Goal: Task Accomplishment & Management: Use online tool/utility

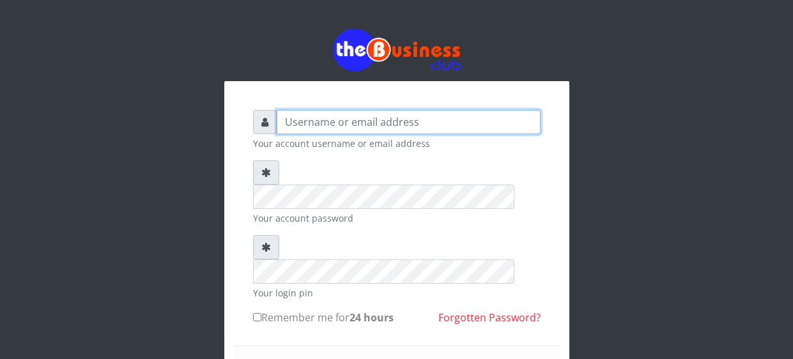
type input "[EMAIL_ADDRESS][DOMAIN_NAME]"
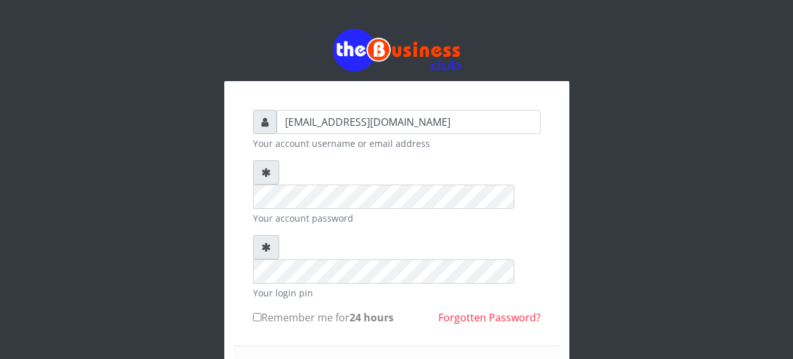
click at [257, 313] on input "Remember me for 24 hours" at bounding box center [257, 317] width 8 height 8
checkbox input "true"
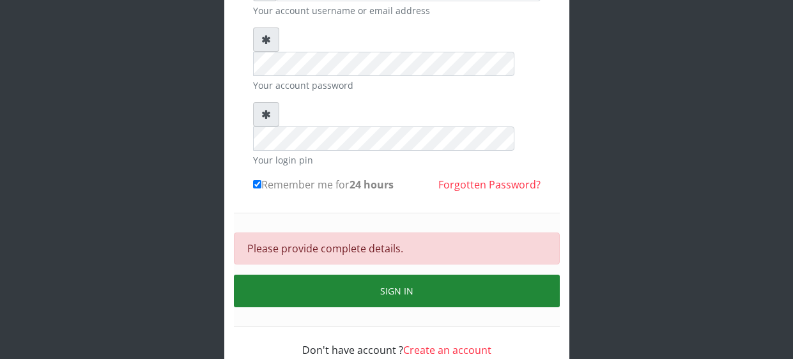
click at [449, 275] on button "Sign in" at bounding box center [397, 291] width 326 height 33
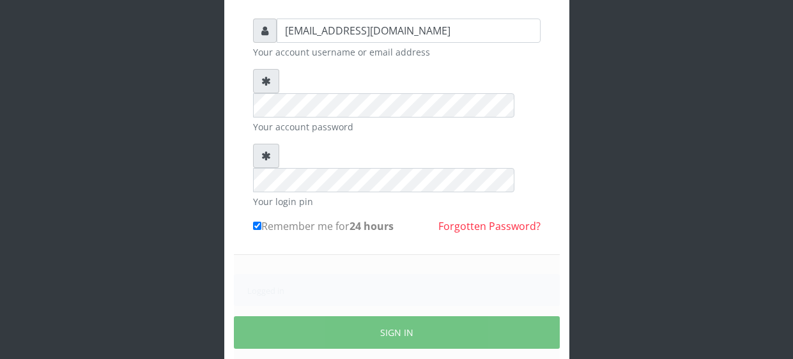
scroll to position [133, 0]
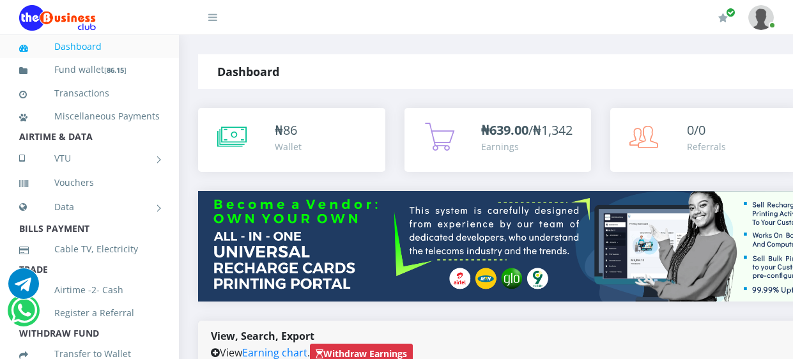
click at [386, 348] on strong "Withdraw Earnings" at bounding box center [361, 354] width 91 height 12
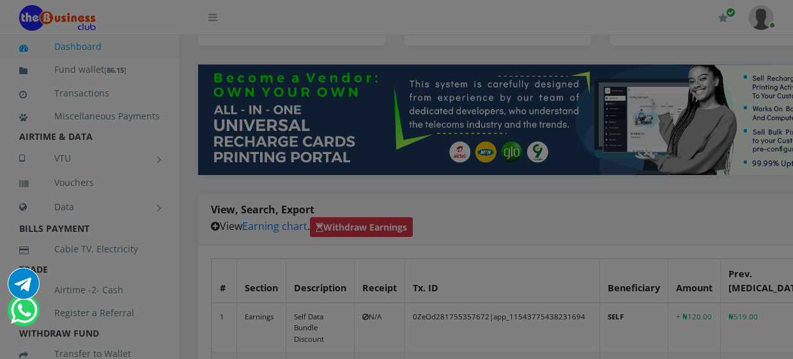
scroll to position [127, 0]
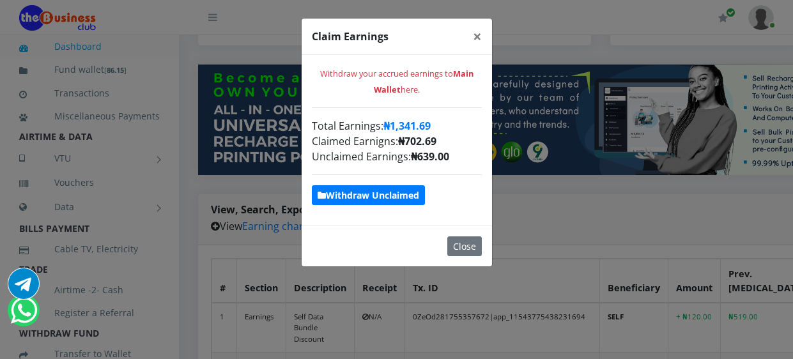
click at [404, 195] on strong "Withdraw Unclaimed" at bounding box center [369, 195] width 102 height 12
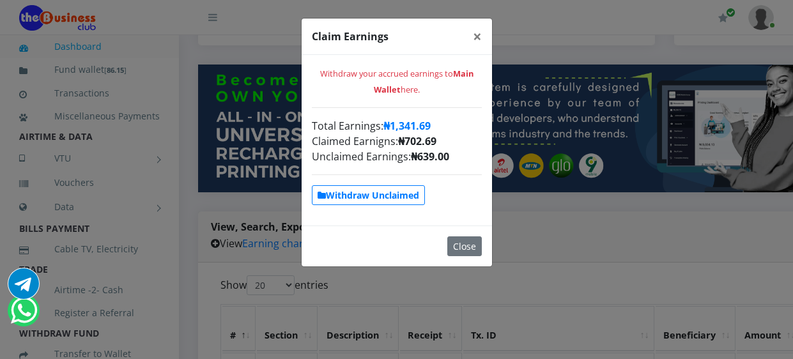
scroll to position [0, 0]
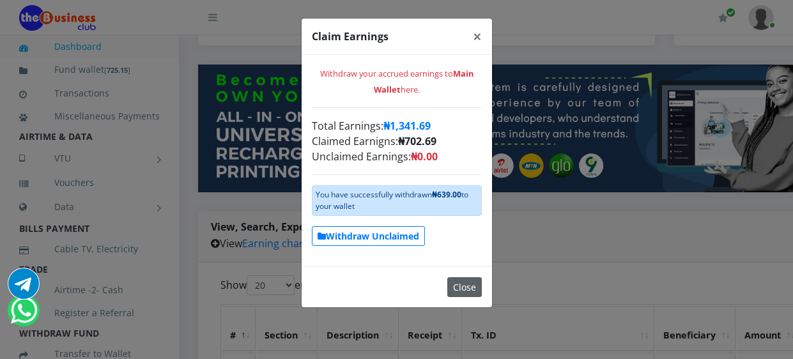
click at [462, 291] on button "Close" at bounding box center [464, 287] width 35 height 20
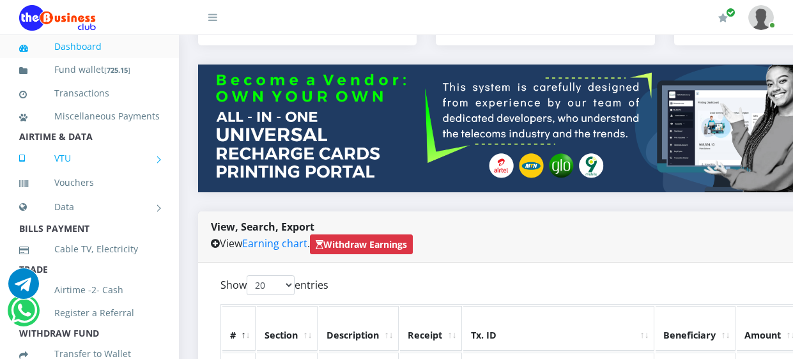
click at [102, 160] on link "VTU" at bounding box center [89, 158] width 141 height 32
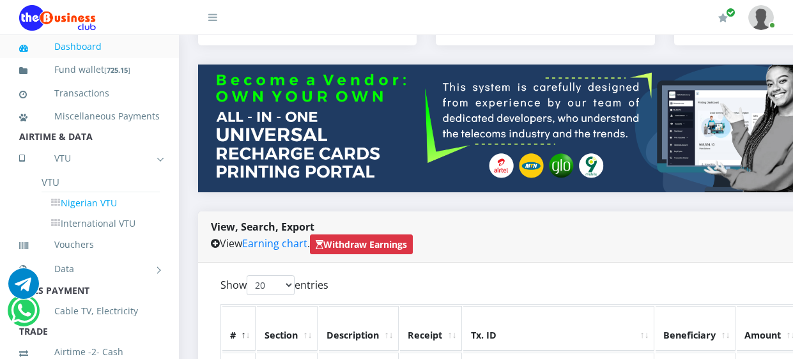
click at [76, 203] on link "Nigerian VTU" at bounding box center [101, 203] width 118 height 22
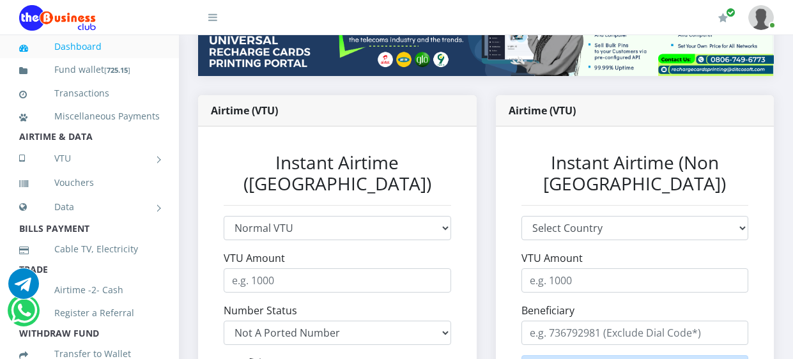
scroll to position [208, 0]
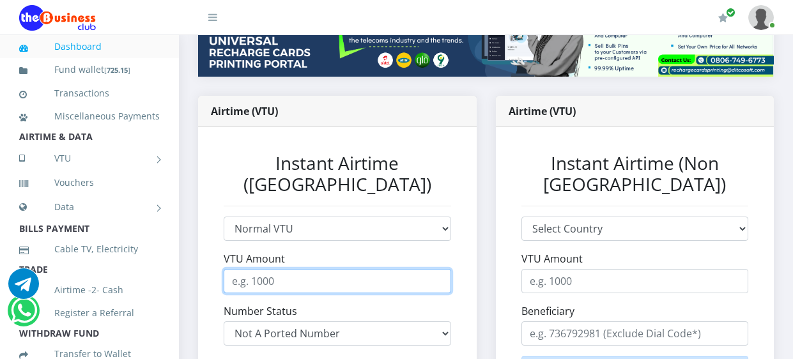
click at [423, 269] on input "VTU Amount" at bounding box center [337, 281] width 227 height 24
type input "500"
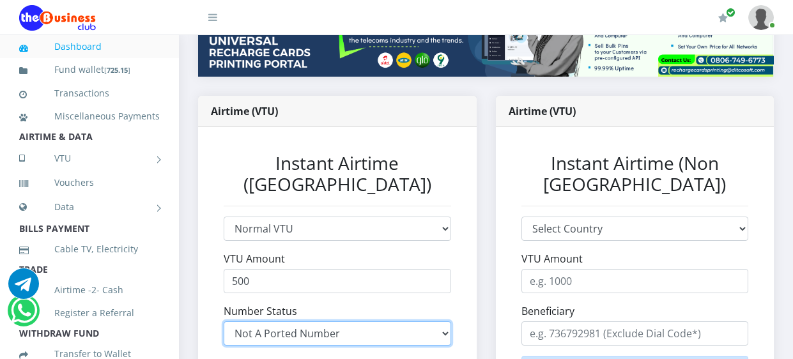
click at [403, 321] on select "Not A Ported Number Ported to MTN Ported to GLO Ported to AIRTEL Ported to 9MOB…" at bounding box center [337, 333] width 227 height 24
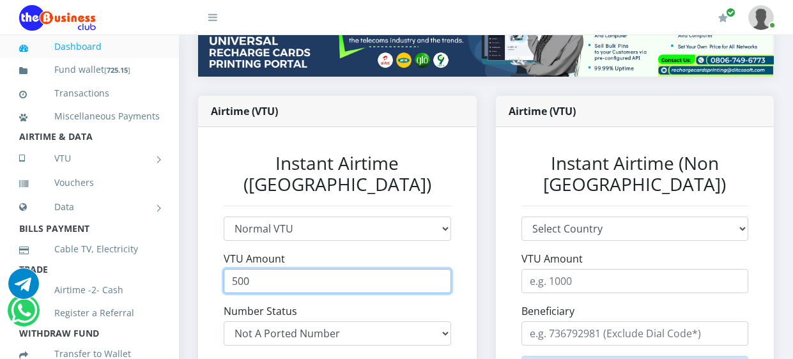
click at [424, 269] on input "500" at bounding box center [337, 281] width 227 height 24
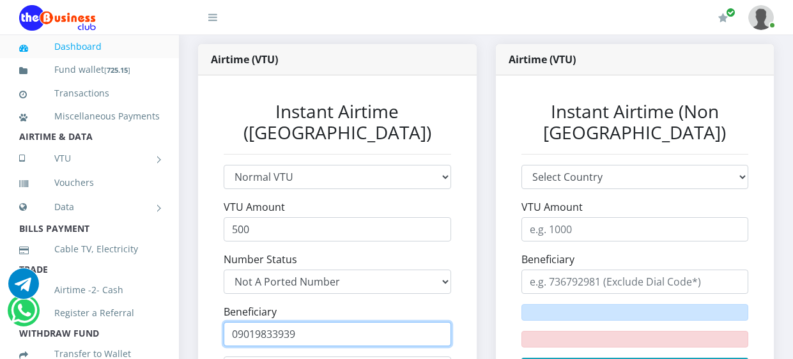
scroll to position [265, 0]
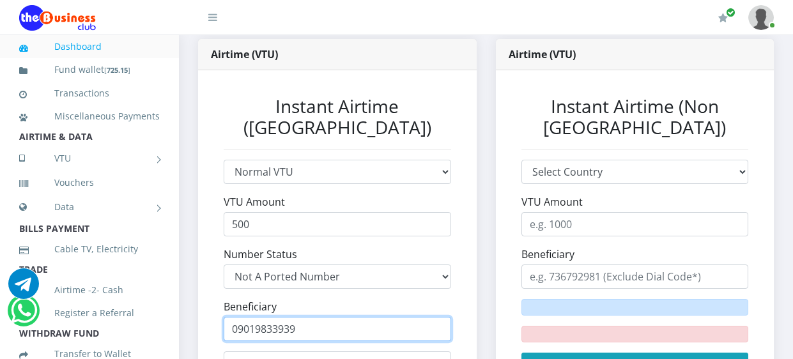
type input "09019833939"
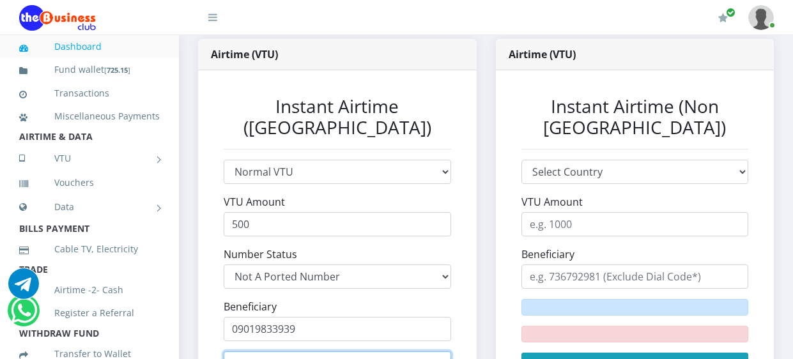
click at [348, 351] on input "text" at bounding box center [337, 363] width 227 height 24
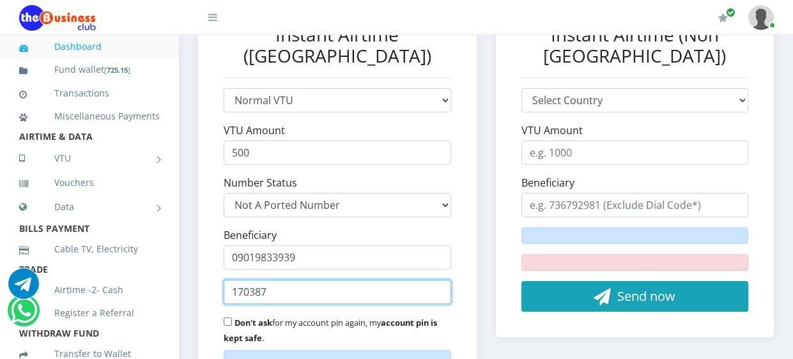
scroll to position [339, 0]
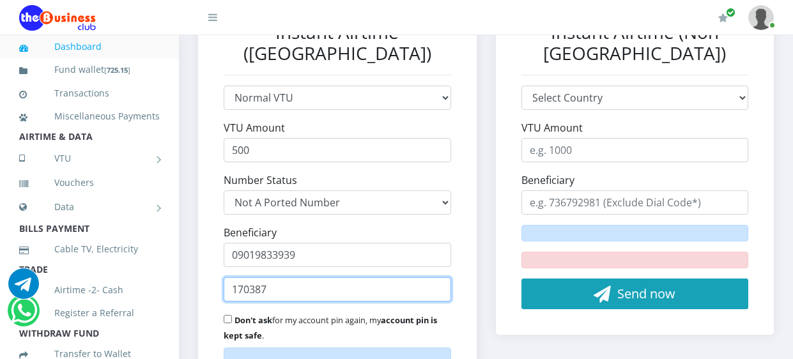
type input "170387"
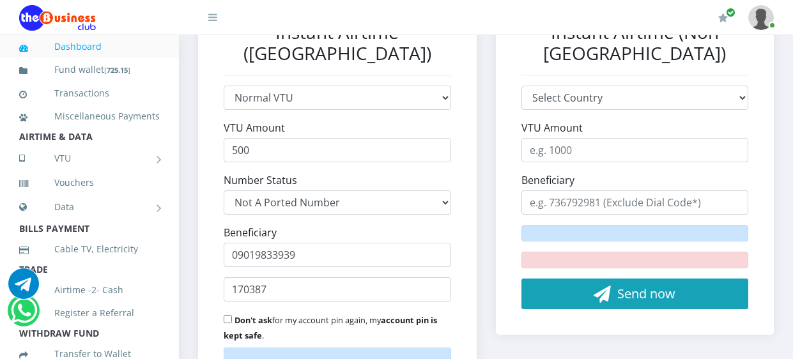
click at [228, 315] on input "Don't ask for my account pin again, my account pin is kept safe ." at bounding box center [228, 319] width 8 height 8
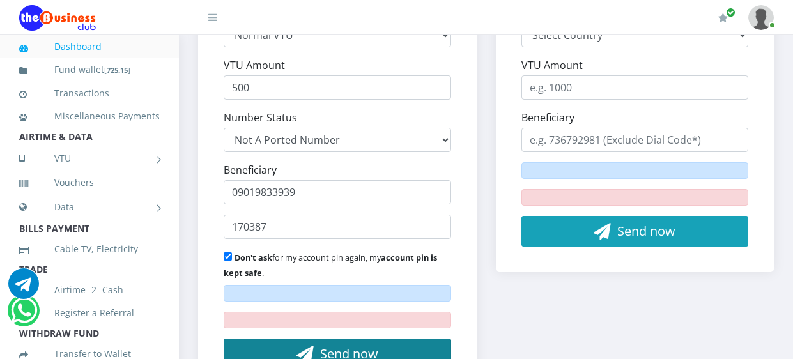
scroll to position [403, 0]
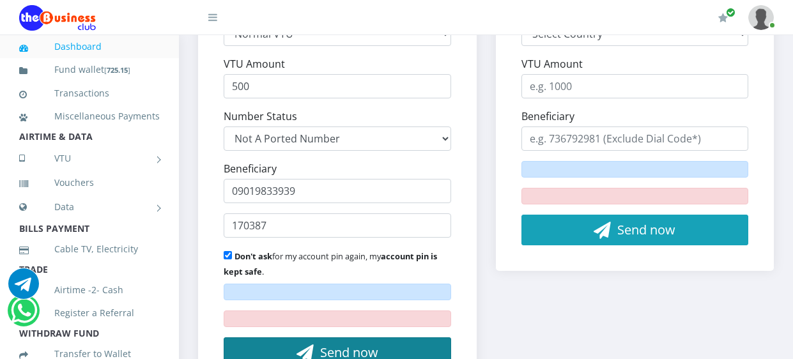
click at [324, 344] on span "Send now" at bounding box center [349, 352] width 58 height 17
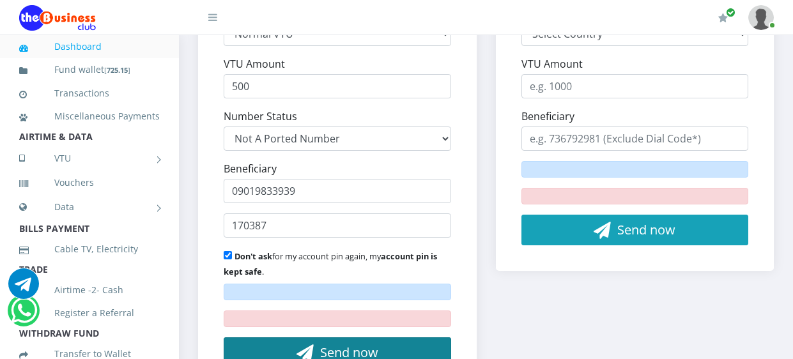
click at [324, 344] on span "Send now" at bounding box center [349, 352] width 58 height 17
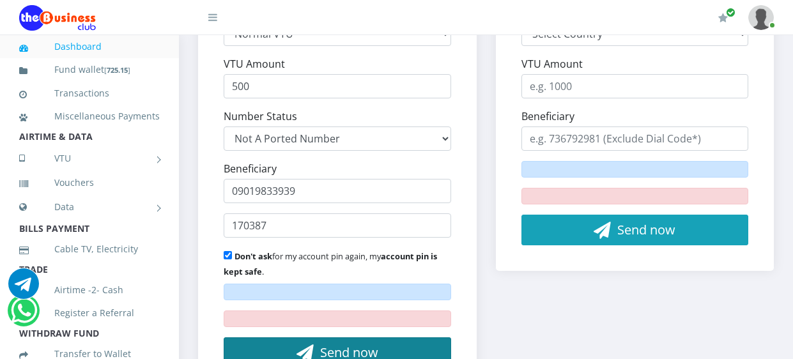
click at [324, 344] on span "Send now" at bounding box center [349, 352] width 58 height 17
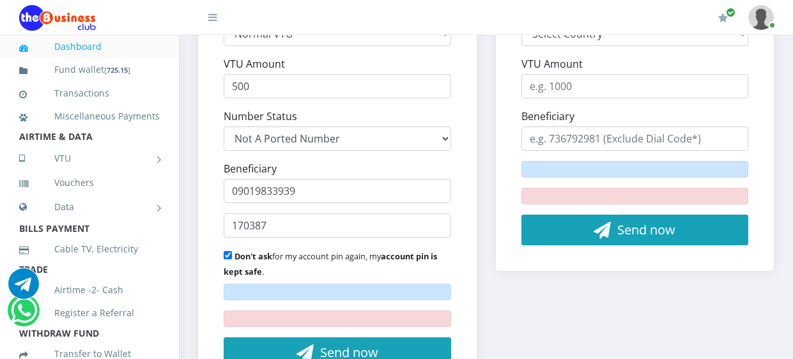
click at [227, 251] on input "Don't ask for my account pin again, my account pin is kept safe ." at bounding box center [228, 255] width 8 height 8
checkbox input "false"
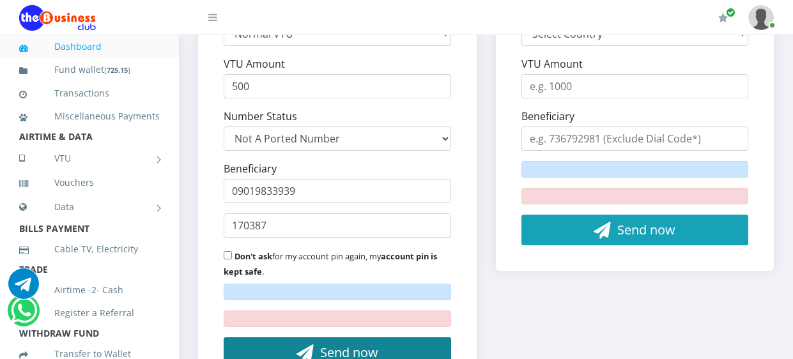
click at [245, 337] on button "Send now" at bounding box center [337, 352] width 227 height 31
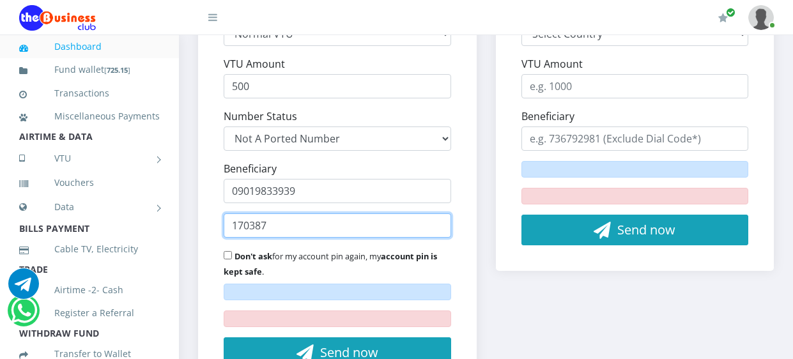
click at [292, 213] on input "170387" at bounding box center [337, 225] width 227 height 24
